Goal: Task Accomplishment & Management: Complete application form

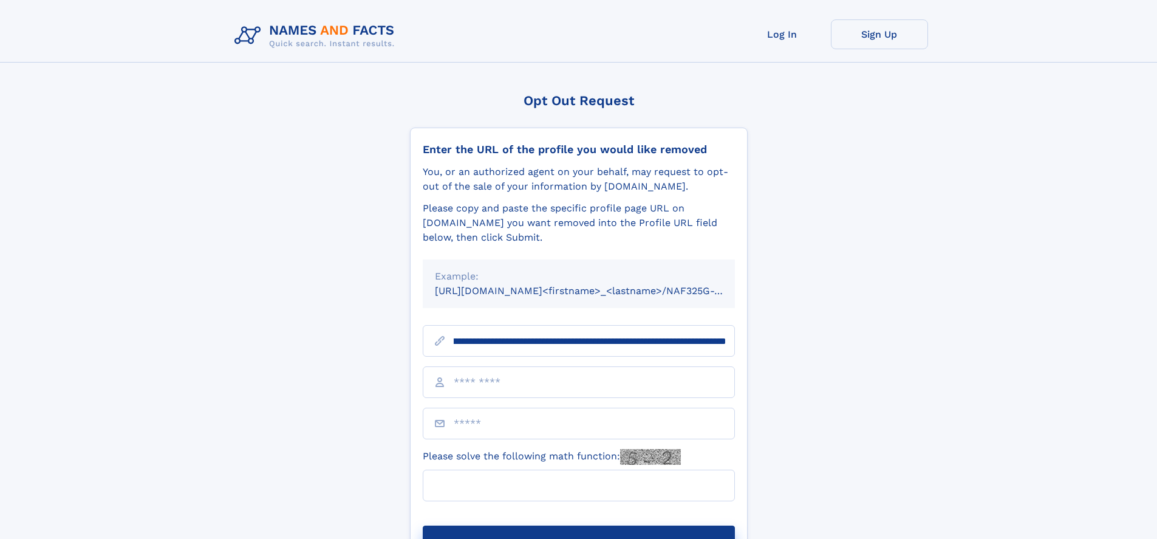
scroll to position [0, 143]
type input "**********"
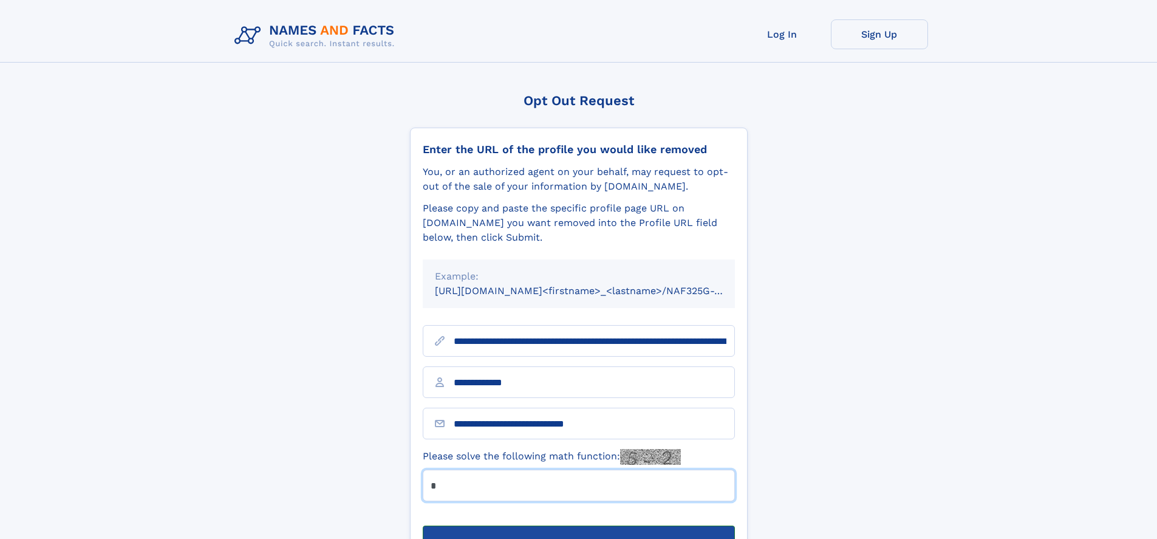
type input "*"
click at [578, 525] on button "Submit Opt Out Request" at bounding box center [579, 544] width 312 height 39
